Goal: Navigation & Orientation: Find specific page/section

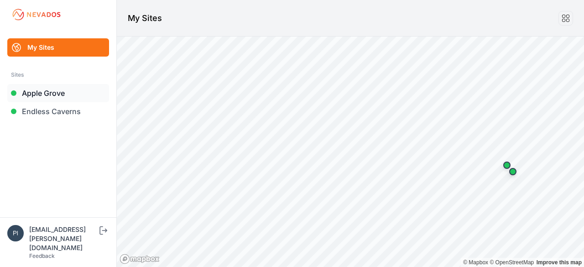
click at [54, 90] on link "Apple Grove" at bounding box center [58, 93] width 102 height 18
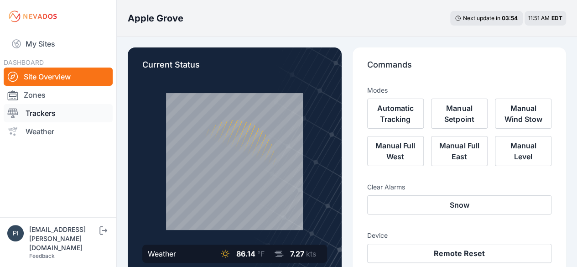
click at [72, 108] on link "Trackers" at bounding box center [58, 113] width 109 height 18
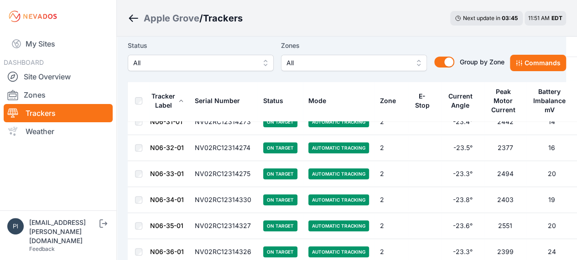
scroll to position [3677, 0]
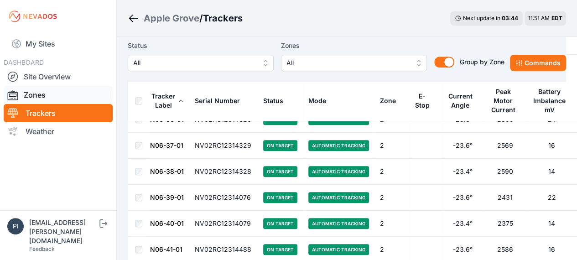
click at [62, 94] on link "Zones" at bounding box center [58, 95] width 109 height 18
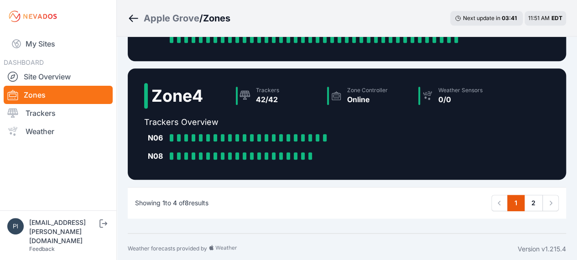
scroll to position [359, 0]
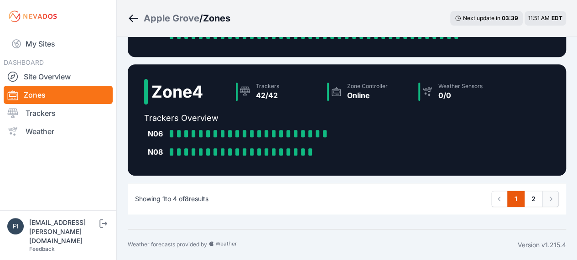
click at [549, 202] on icon "Pagination" at bounding box center [550, 198] width 9 height 9
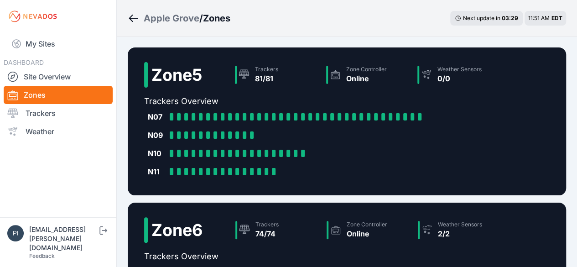
scroll to position [0, 0]
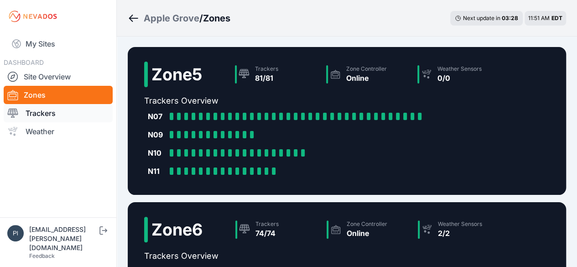
click at [60, 110] on link "Trackers" at bounding box center [58, 113] width 109 height 18
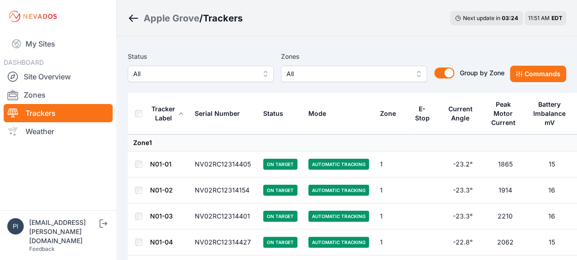
click at [302, 151] on td "Zone 1" at bounding box center [370, 143] width 485 height 17
click at [467, 114] on div "Current Angle" at bounding box center [460, 114] width 26 height 18
click at [505, 114] on div "Peak Motor Current" at bounding box center [503, 113] width 27 height 27
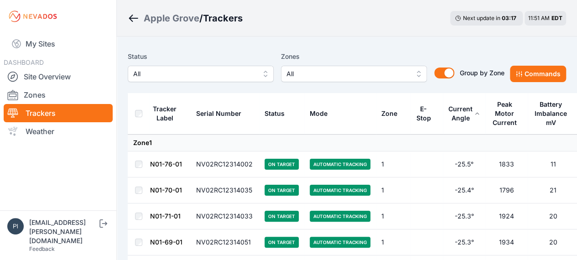
click at [475, 114] on icon at bounding box center [477, 113] width 5 height 5
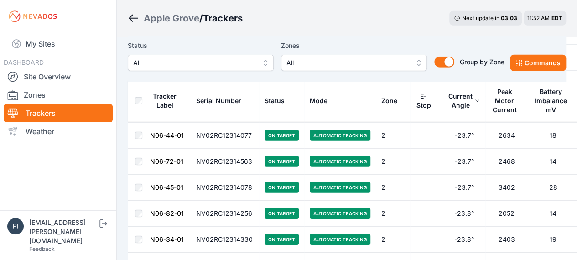
scroll to position [4779, 0]
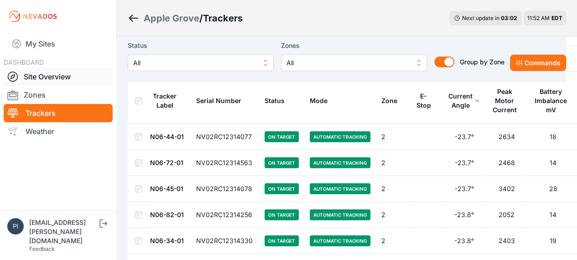
click at [76, 70] on link "Site Overview" at bounding box center [58, 77] width 109 height 18
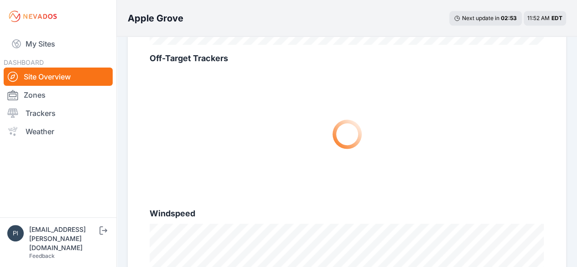
scroll to position [431, 0]
